Goal: Information Seeking & Learning: Understand process/instructions

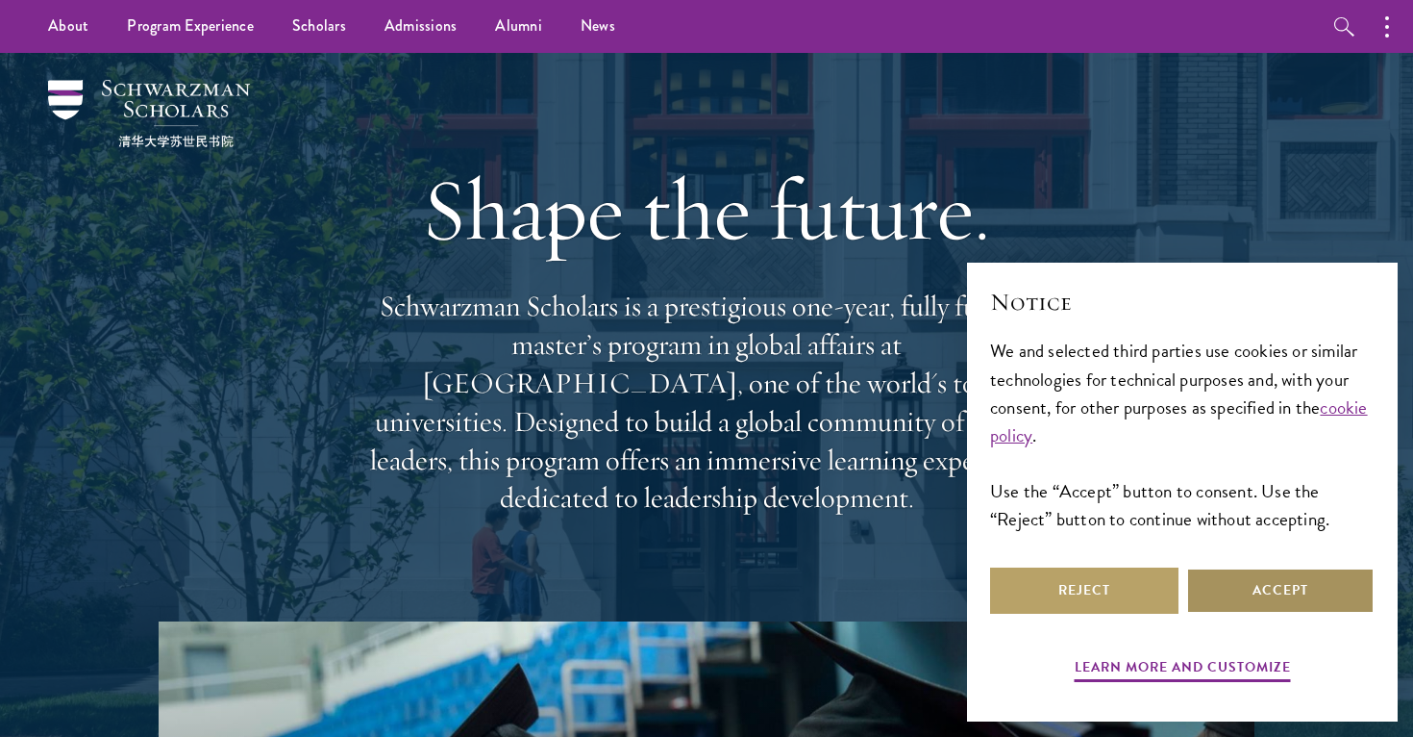
click at [1301, 586] on button "Accept" at bounding box center [1280, 590] width 188 height 46
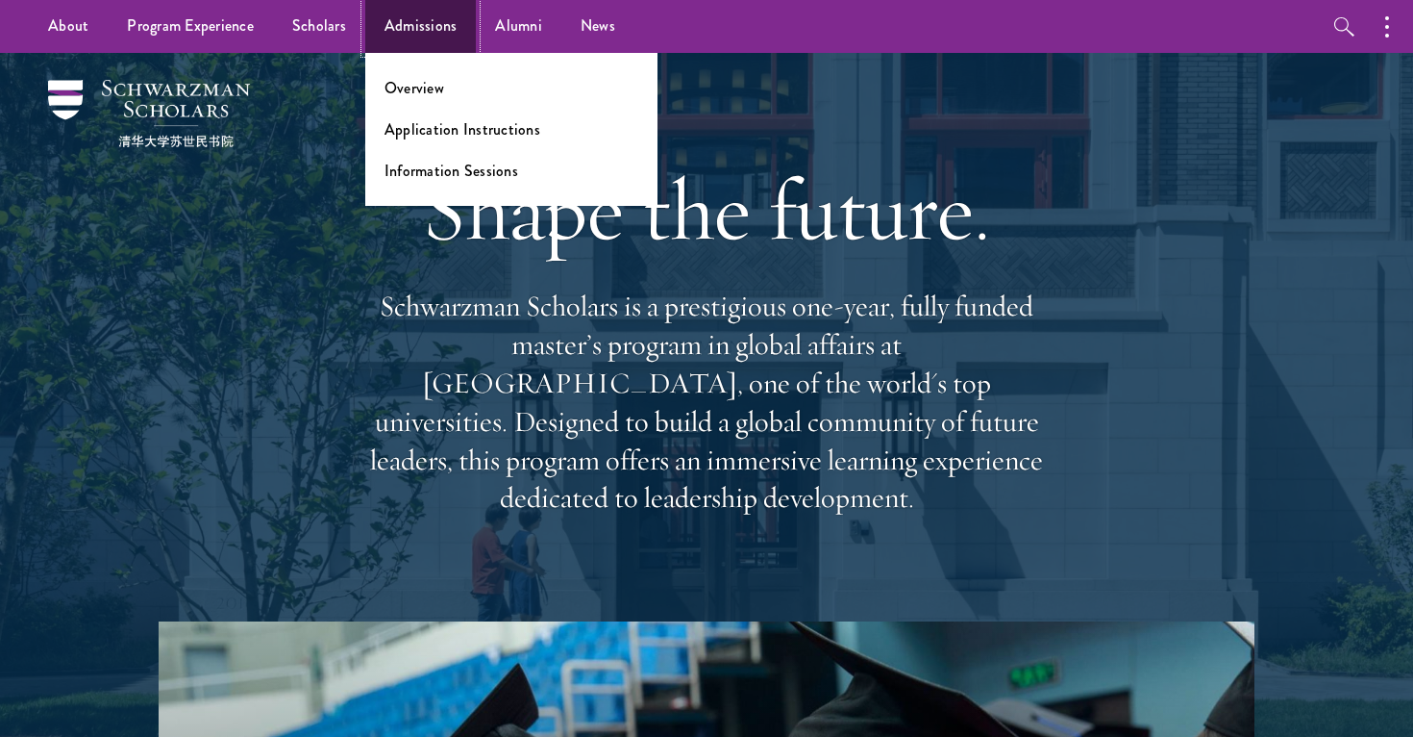
click at [441, 28] on link "Admissions" at bounding box center [421, 26] width 112 height 53
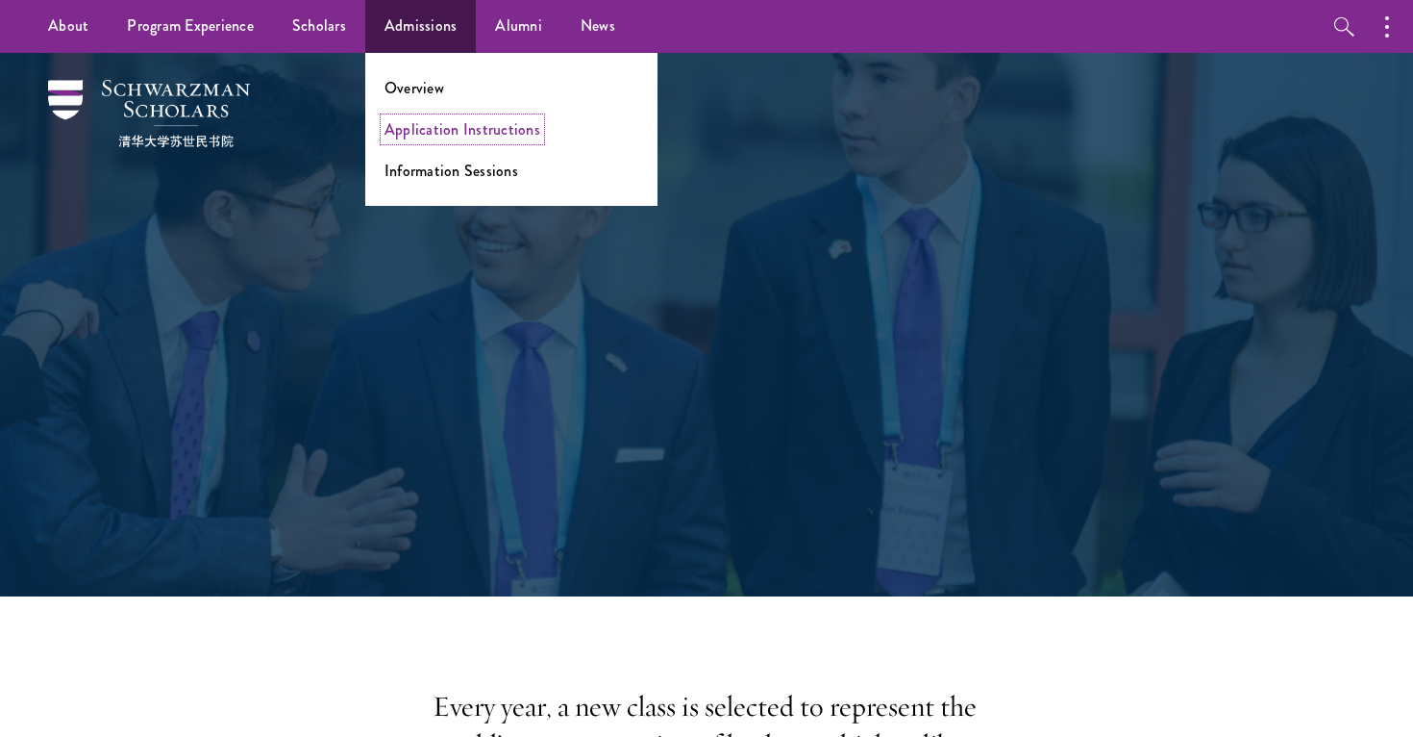
click at [479, 119] on link "Application Instructions" at bounding box center [463, 129] width 156 height 22
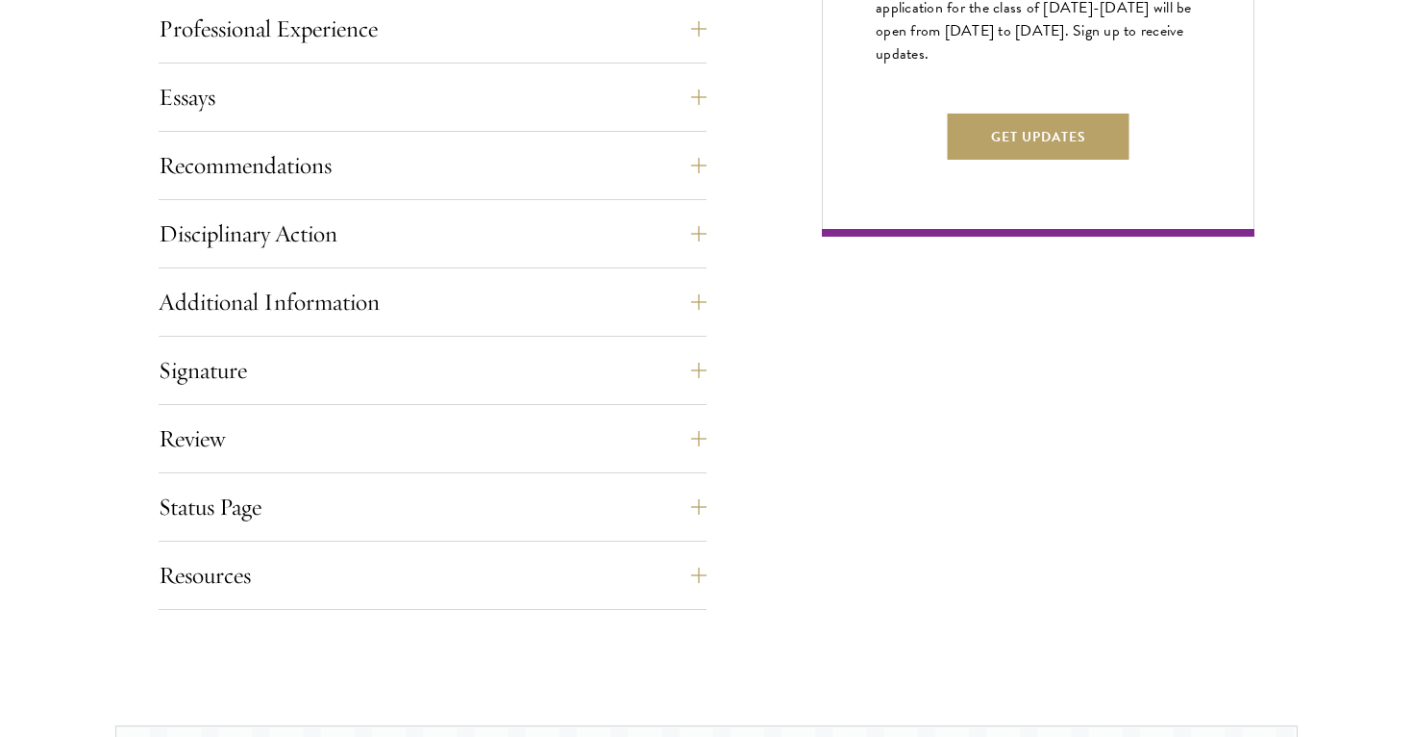
scroll to position [1311, 0]
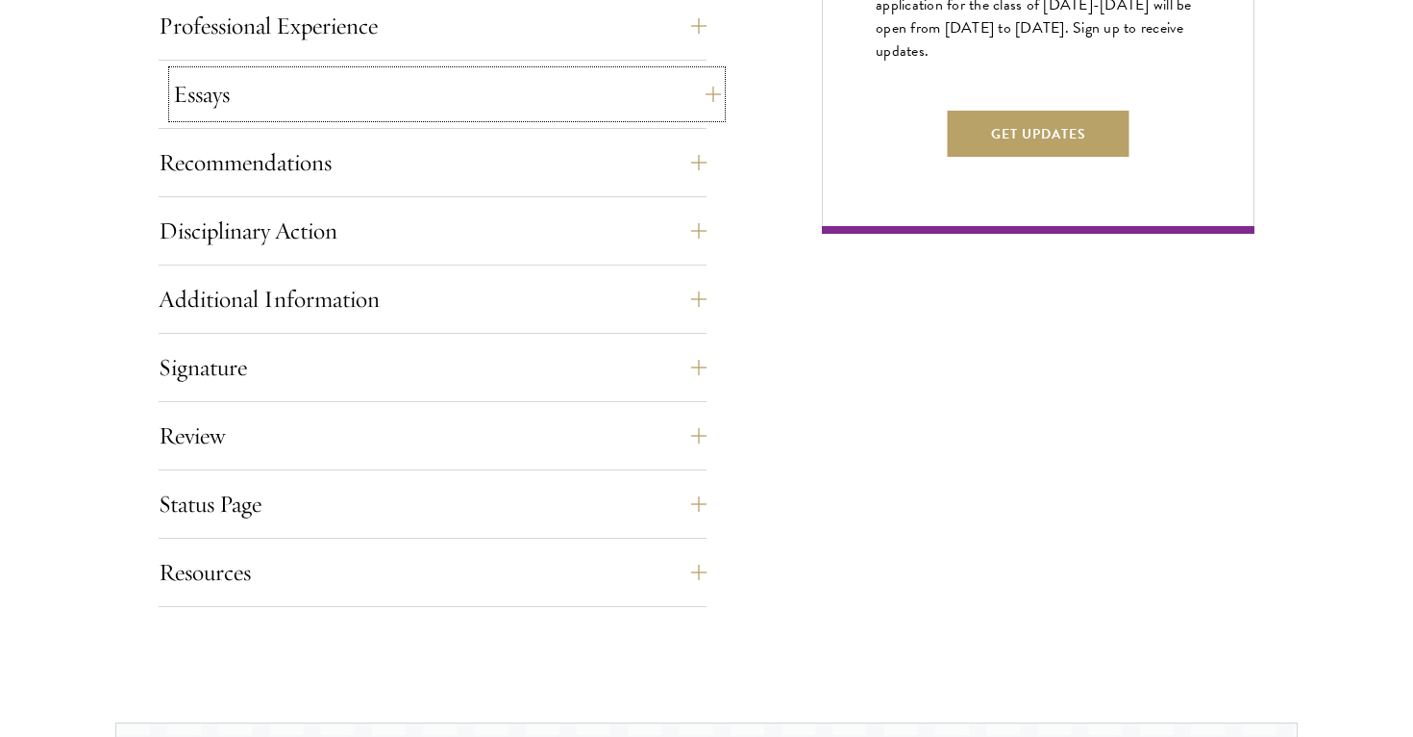
click at [425, 84] on button "Essays" at bounding box center [447, 94] width 548 height 46
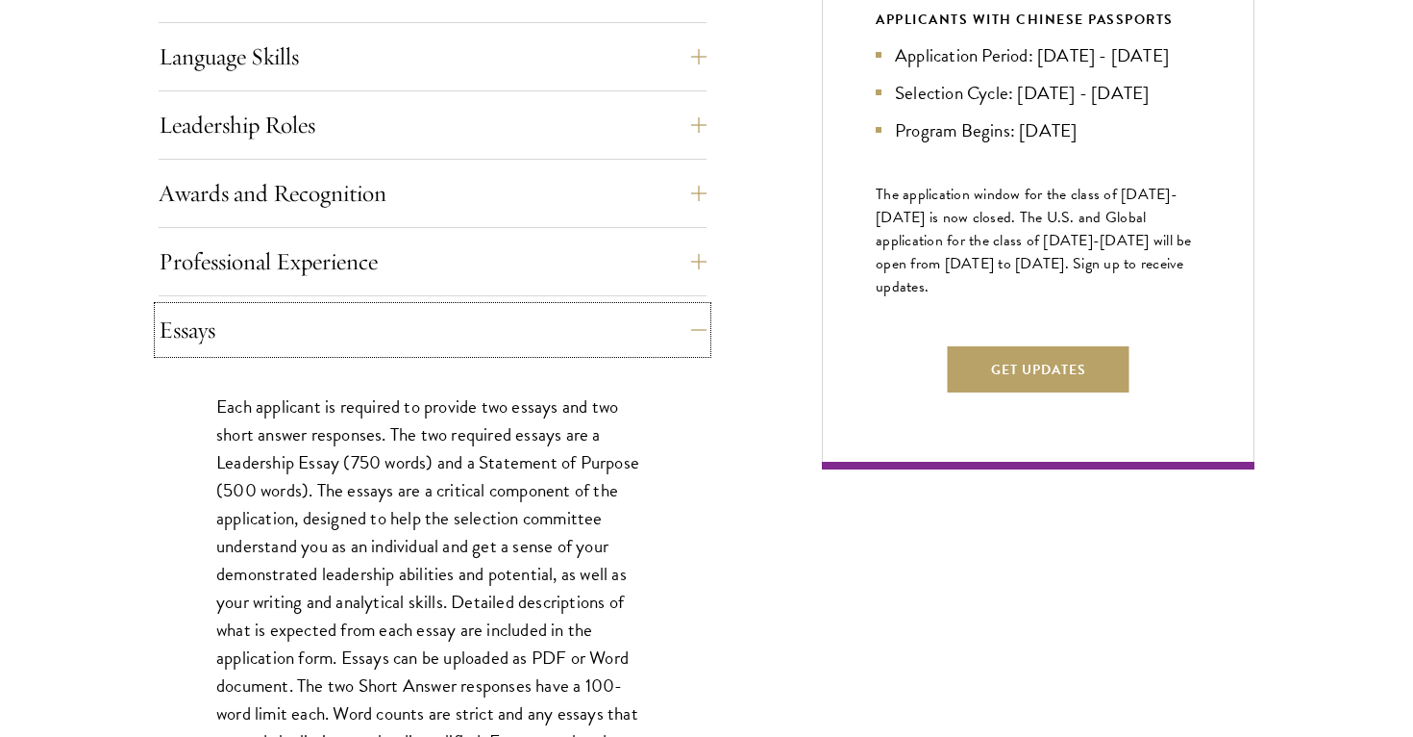
scroll to position [1076, 0]
click at [444, 101] on button "Leadership Roles" at bounding box center [447, 124] width 548 height 46
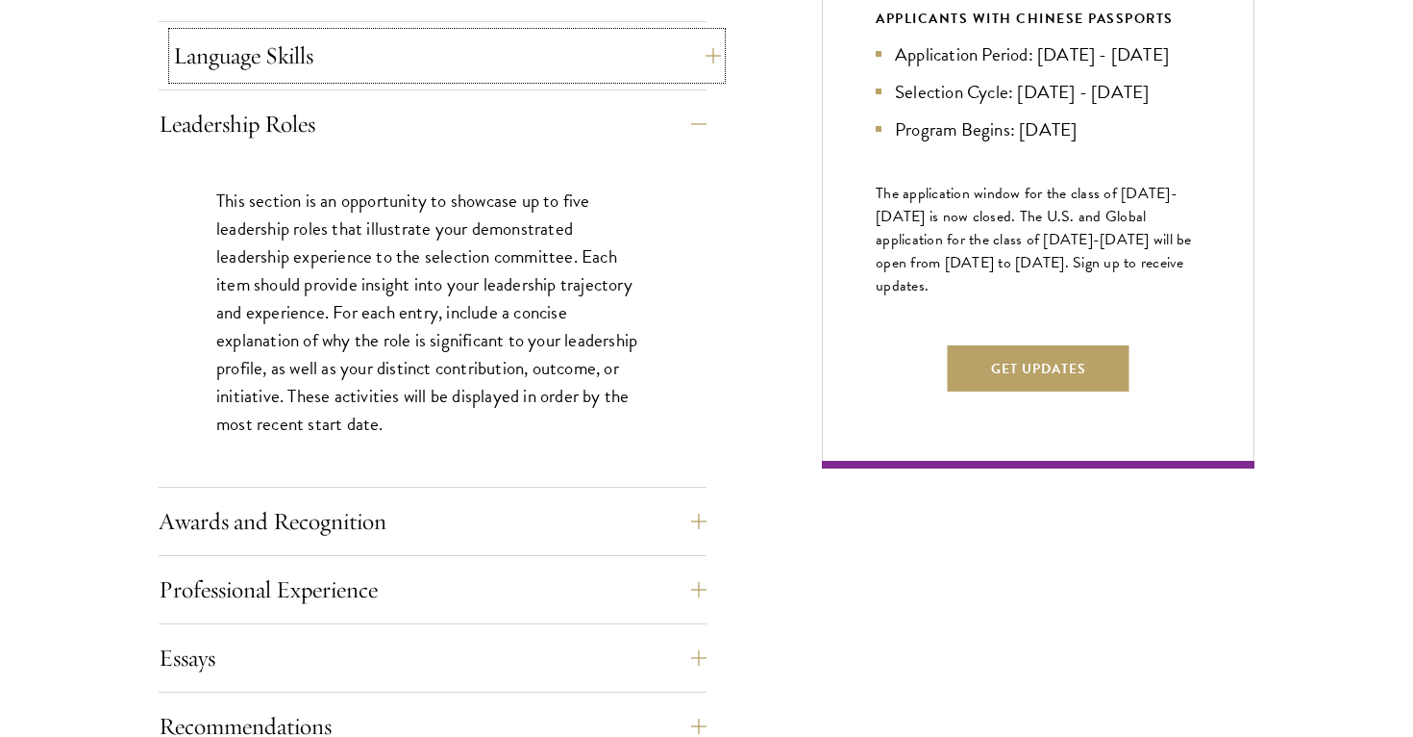
click at [448, 67] on button "Language Skills" at bounding box center [447, 56] width 548 height 46
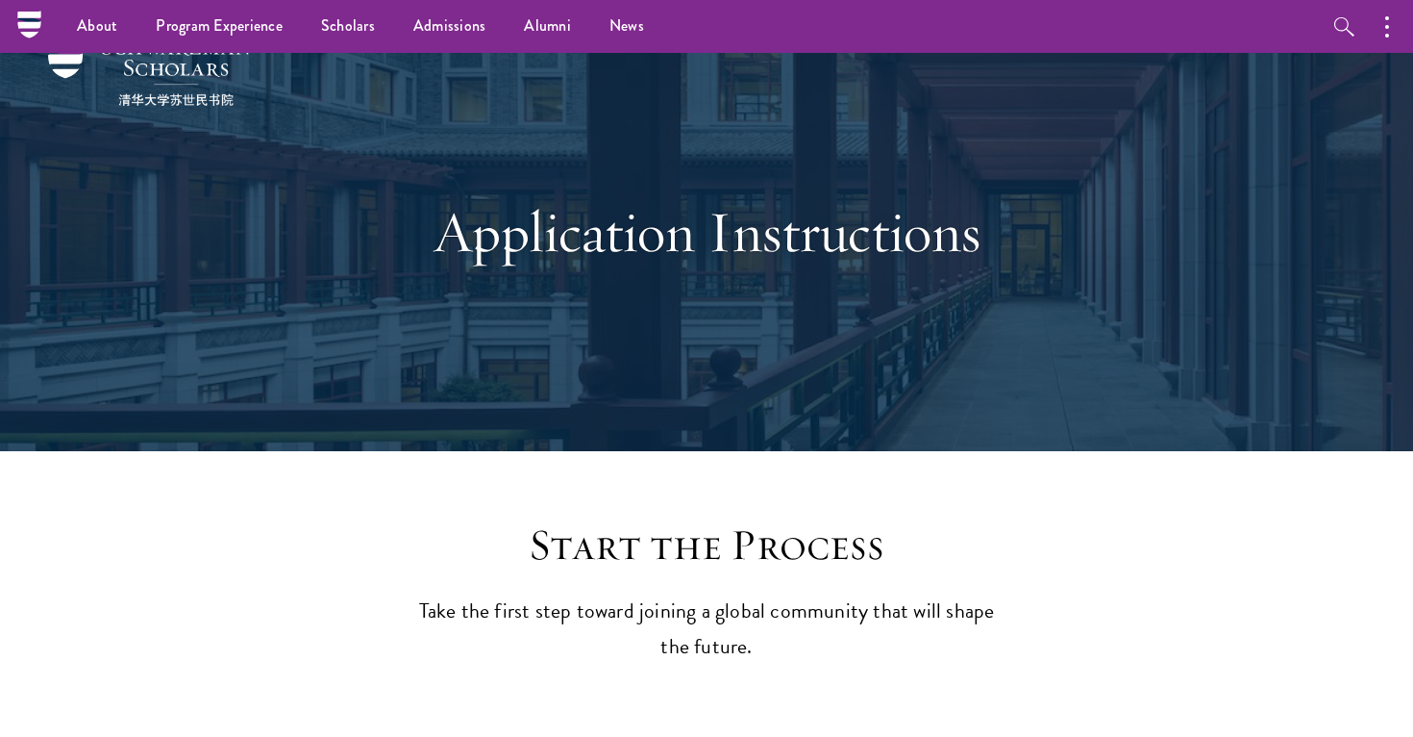
scroll to position [0, 0]
